Goal: Check status: Check status

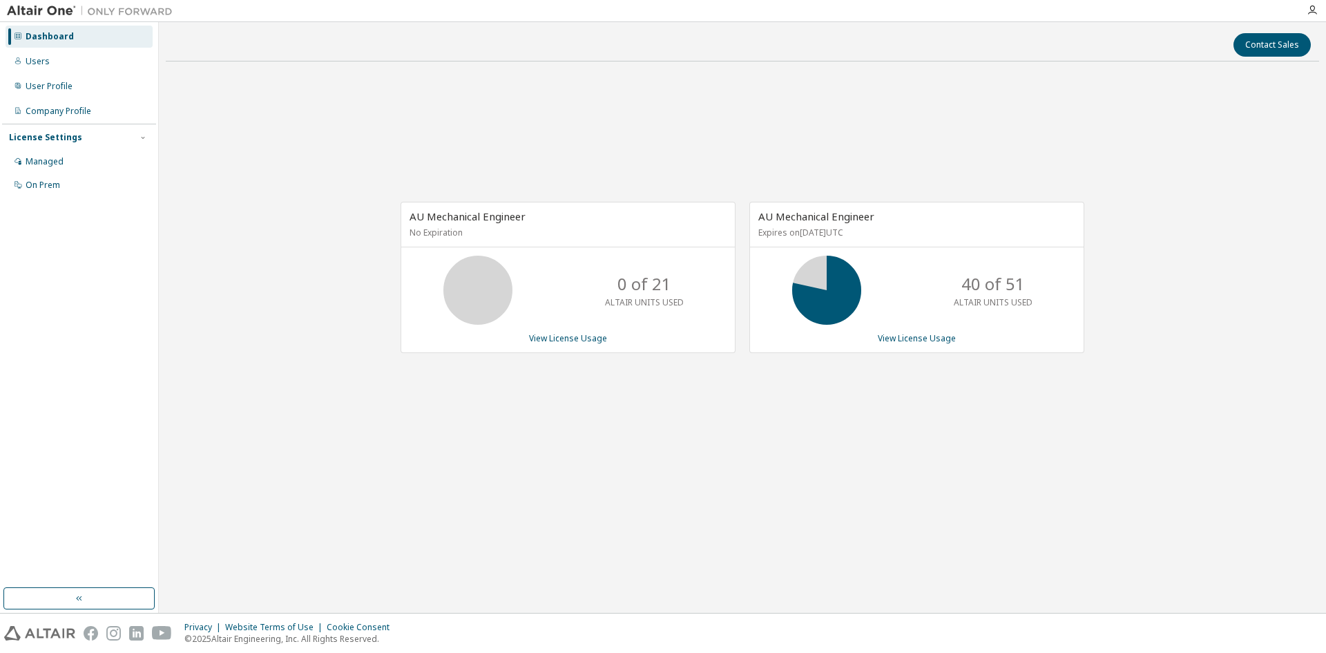
click at [864, 277] on icon at bounding box center [827, 290] width 83 height 69
click at [926, 341] on link "View License Usage" at bounding box center [917, 338] width 78 height 12
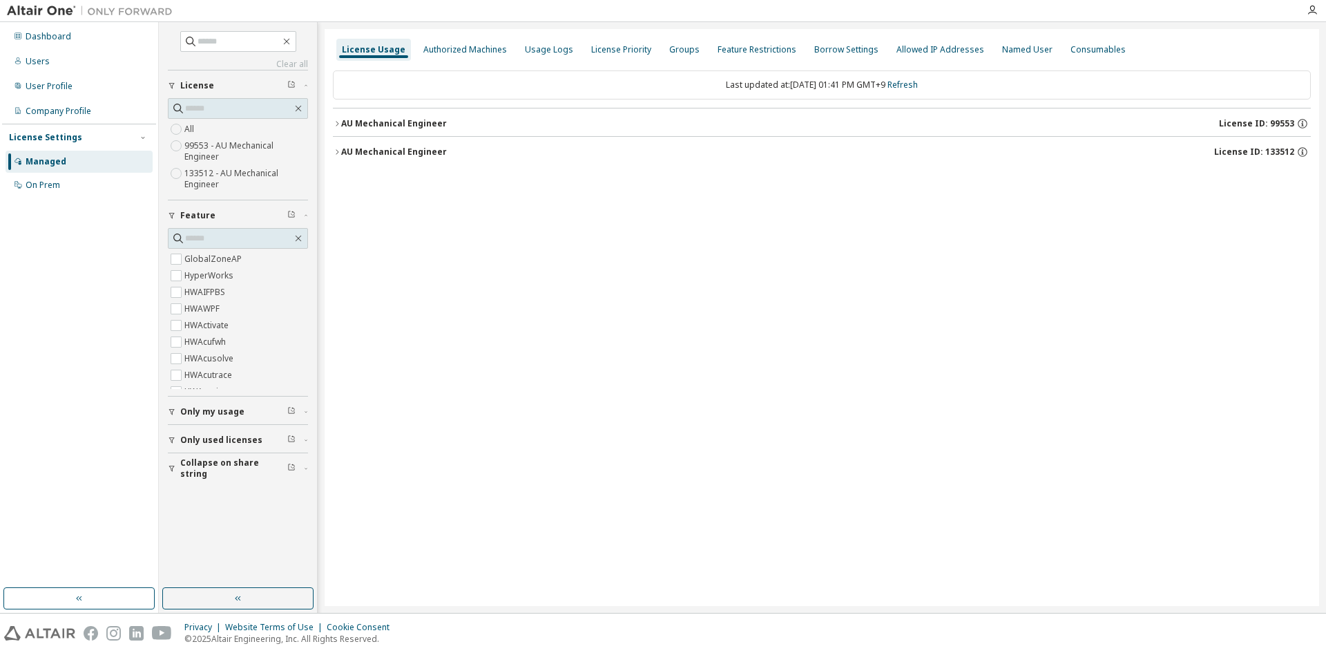
click at [369, 161] on button "AU Mechanical Engineer License ID: 133512" at bounding box center [822, 152] width 978 height 30
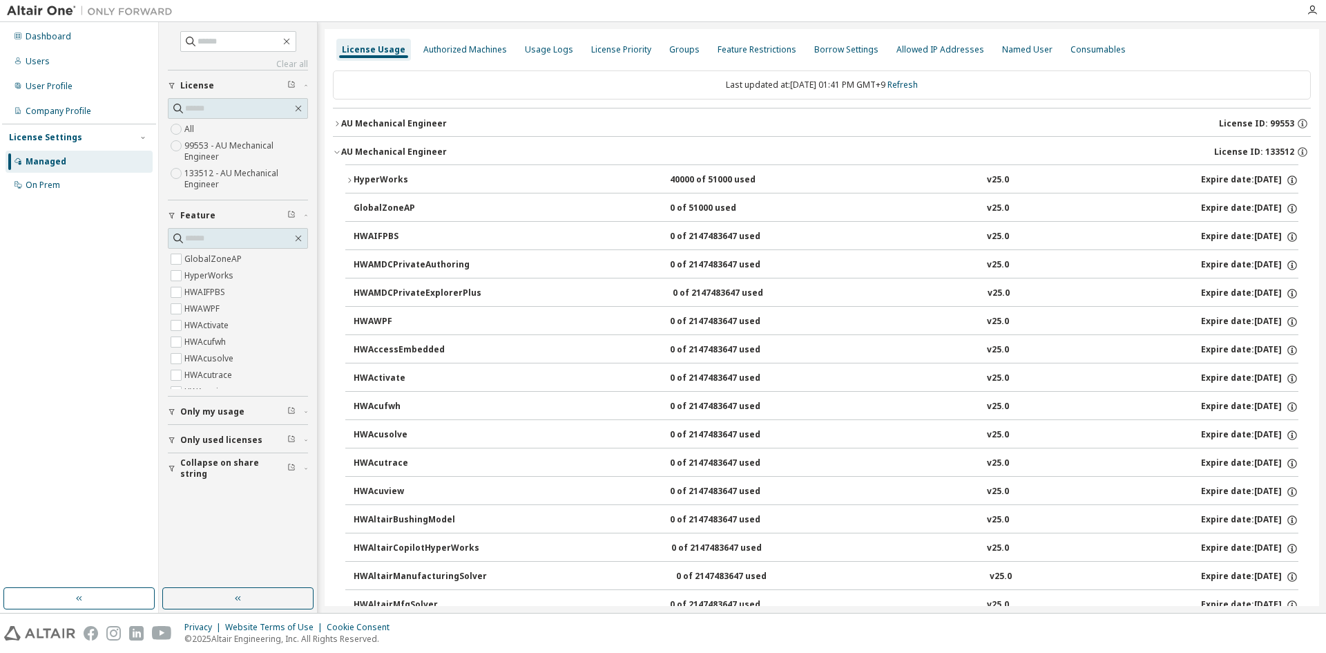
click at [400, 177] on div "HyperWorks" at bounding box center [416, 180] width 124 height 12
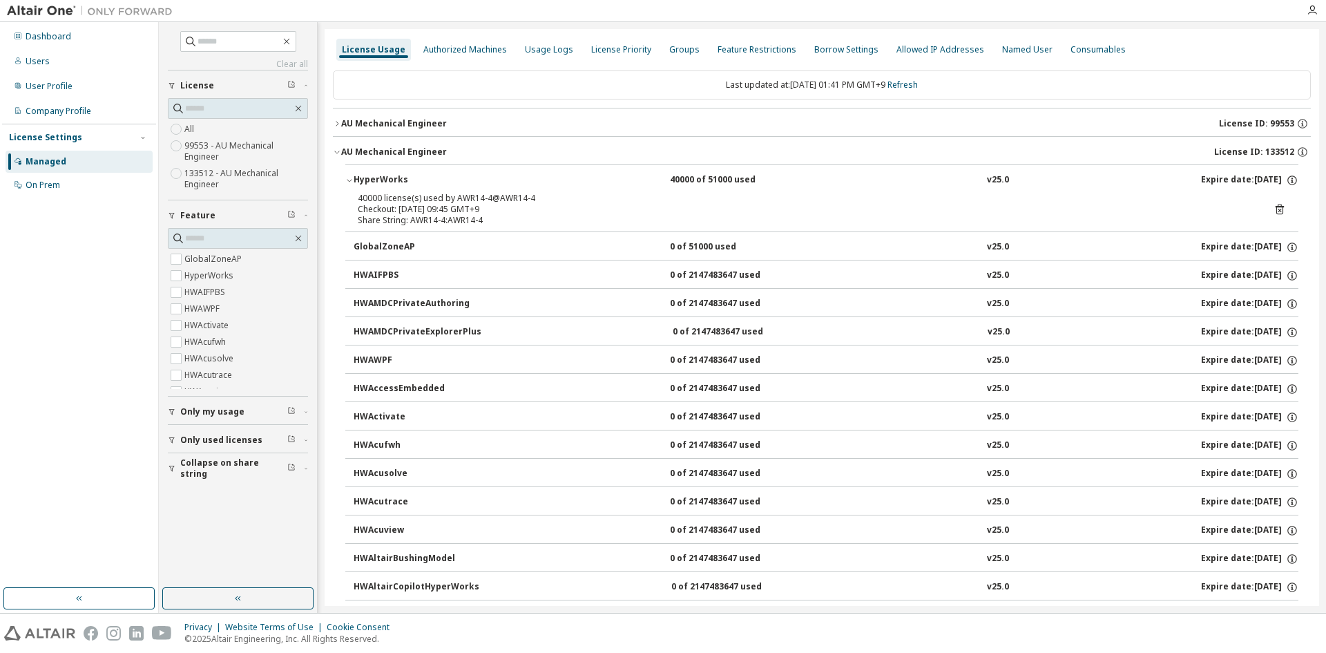
click at [400, 176] on div "HyperWorks" at bounding box center [416, 180] width 124 height 12
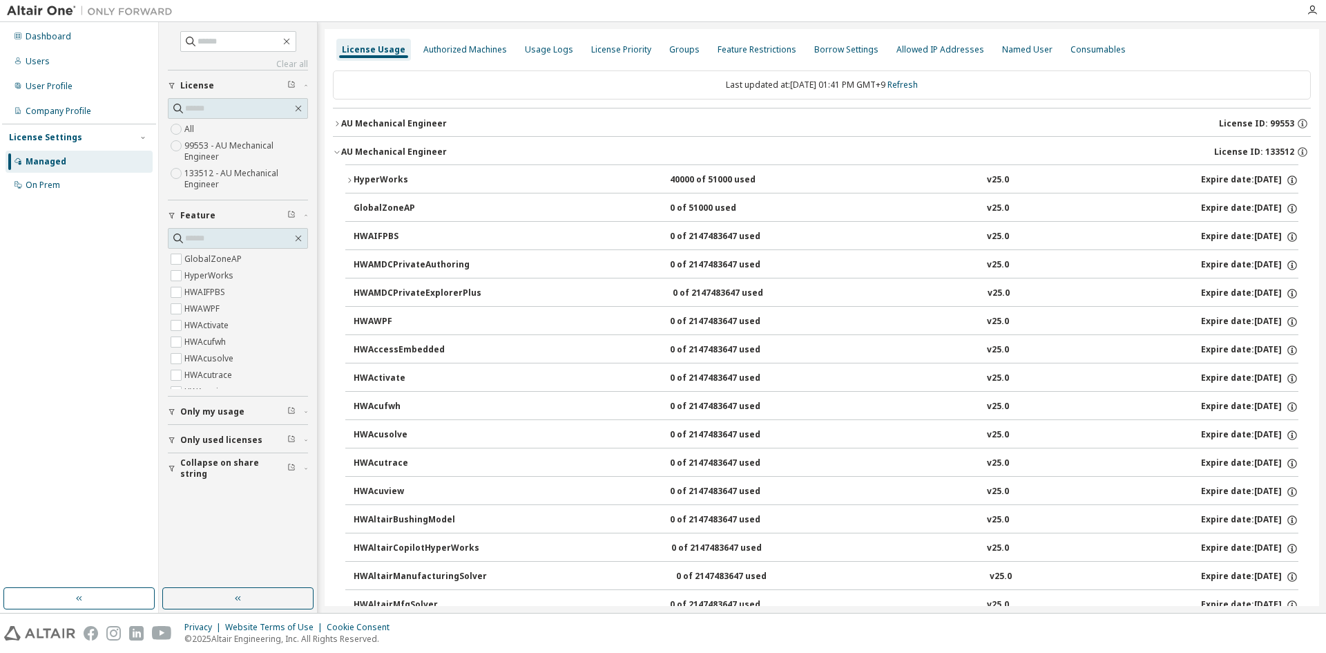
click at [241, 156] on span "99553 - AU Mechanical Engineer" at bounding box center [238, 151] width 140 height 28
